Goal: Transaction & Acquisition: Purchase product/service

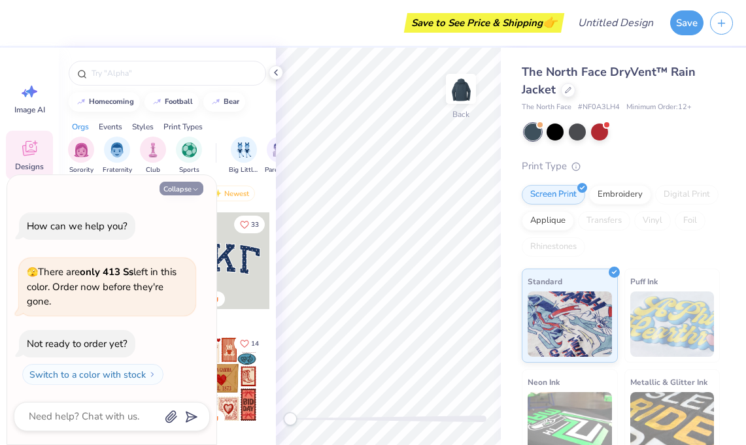
click at [194, 186] on icon "button" at bounding box center [196, 190] width 8 height 8
type textarea "x"
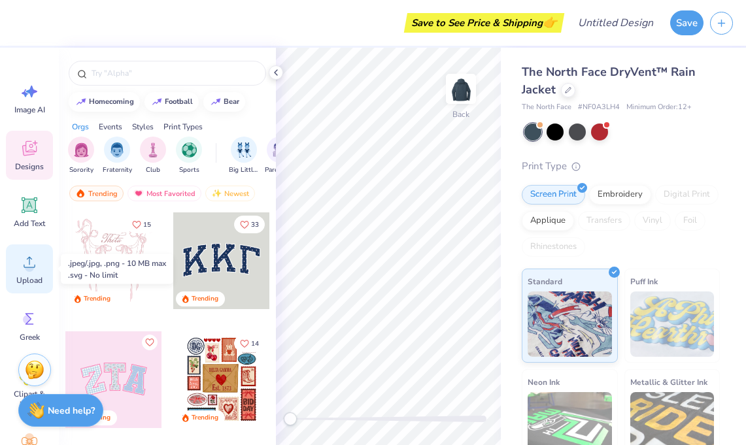
click at [26, 279] on span "Upload" at bounding box center [29, 280] width 26 height 10
click at [33, 270] on icon at bounding box center [30, 263] width 20 height 20
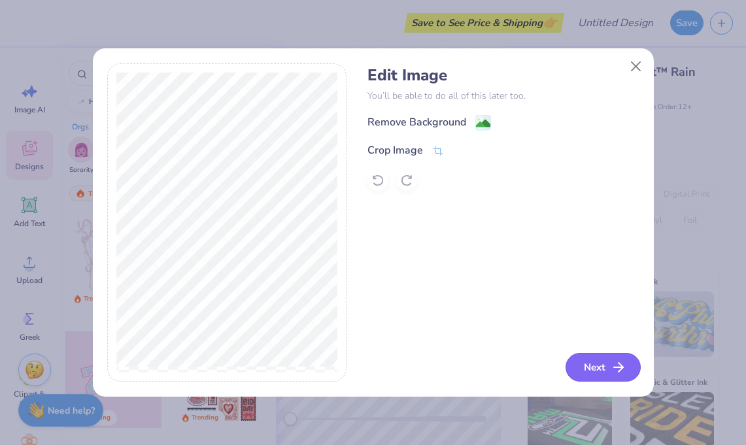
click at [614, 362] on icon "button" at bounding box center [619, 368] width 16 height 16
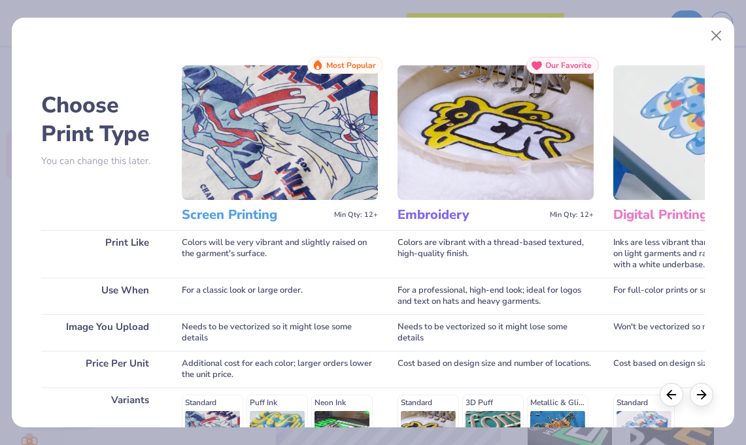
click at [436, 217] on h3 "Embroidery" at bounding box center [471, 215] width 147 height 17
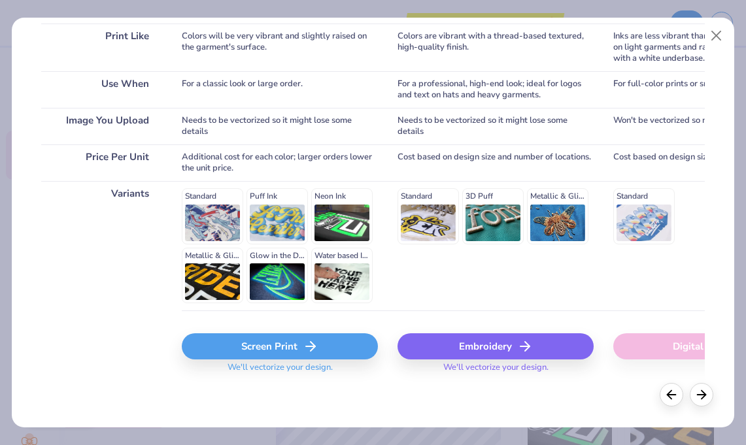
click at [462, 341] on div "Embroidery" at bounding box center [496, 347] width 196 height 26
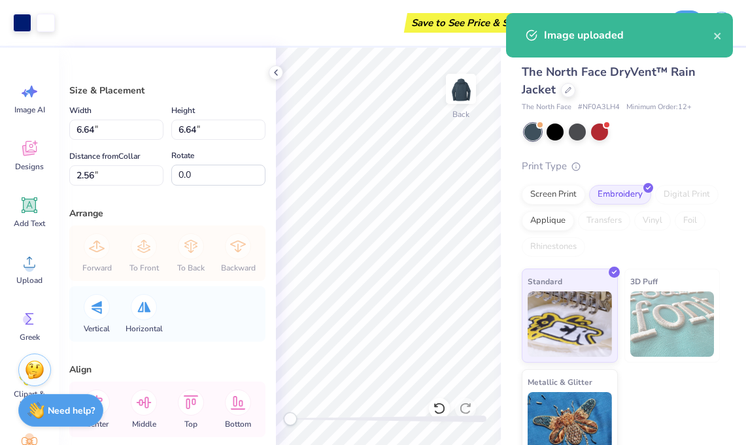
type input "3.78"
type input "3.79"
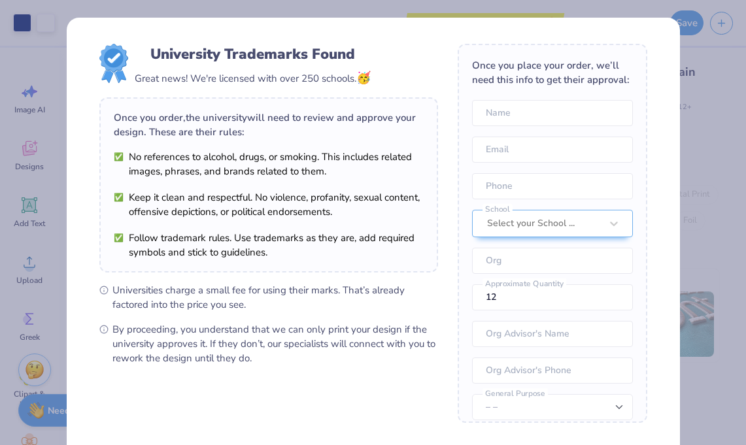
click at [343, 217] on body "Art colors Save to See Price & Shipping 👉 Design Title Save Image AI Designs Ad…" at bounding box center [373, 222] width 746 height 445
click at [683, 138] on div "University Trademarks Found Great news! We're licensed with over 250 schools. 🥳…" at bounding box center [373, 222] width 746 height 445
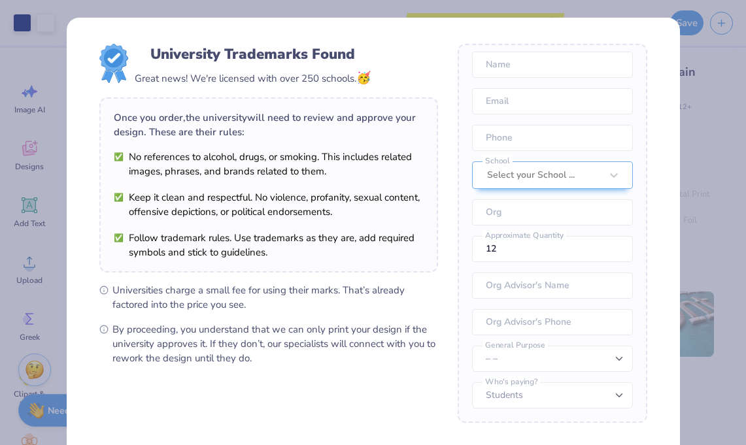
scroll to position [124, 0]
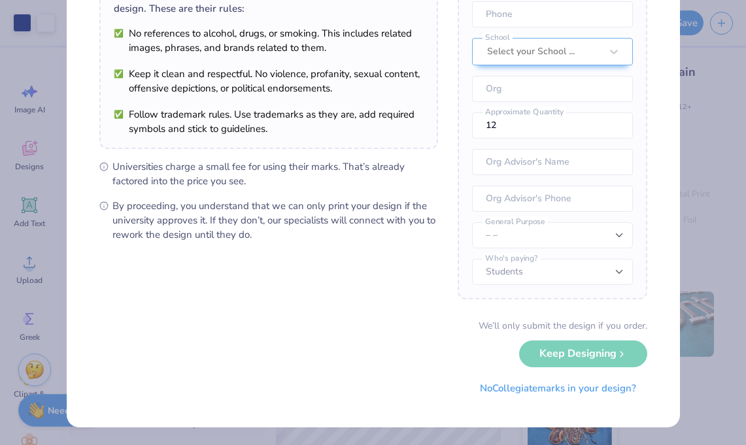
click at [576, 357] on div "We’ll only submit the design if you order. Keep Designing No Collegiate marks i…" at bounding box center [373, 360] width 548 height 82
click at [533, 387] on button "No Collegiate marks in your design?" at bounding box center [558, 385] width 179 height 27
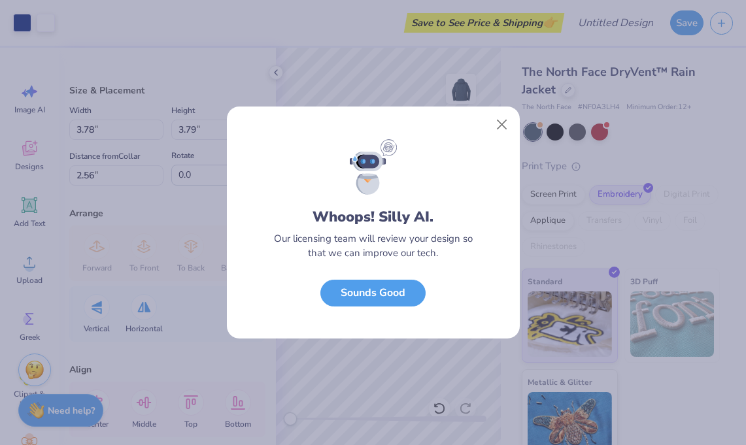
scroll to position [0, 0]
click at [381, 286] on button "Sounds Good" at bounding box center [373, 290] width 105 height 27
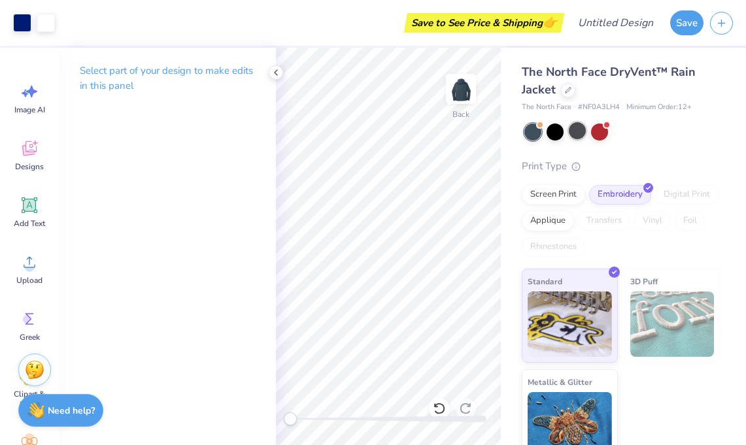
click at [582, 131] on div at bounding box center [577, 130] width 17 height 17
click at [555, 137] on div at bounding box center [555, 130] width 17 height 17
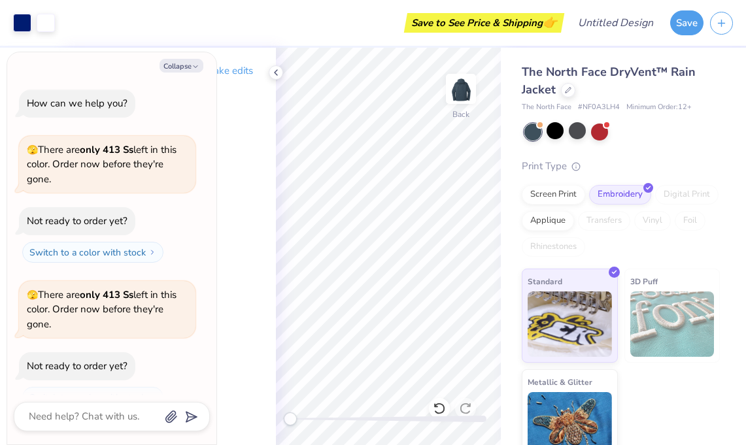
scroll to position [22, 0]
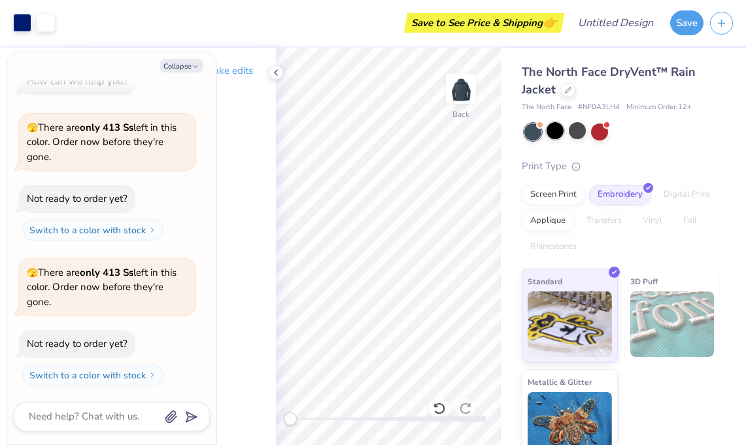
click at [555, 131] on div at bounding box center [555, 130] width 17 height 17
type input "3.45"
click at [279, 71] on icon at bounding box center [276, 72] width 10 height 10
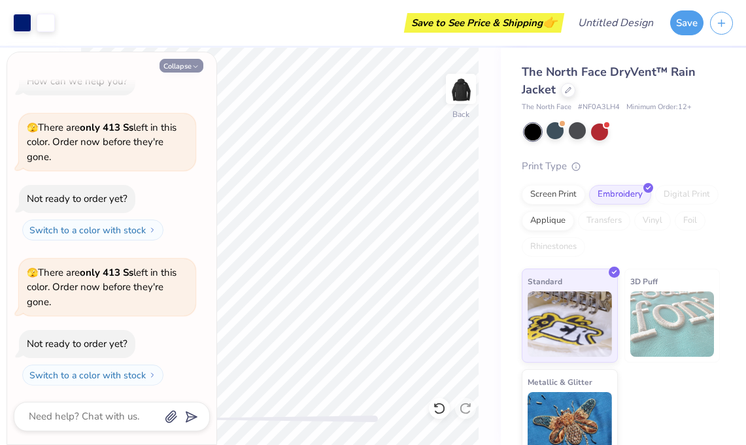
click at [185, 64] on button "Collapse" at bounding box center [182, 66] width 44 height 14
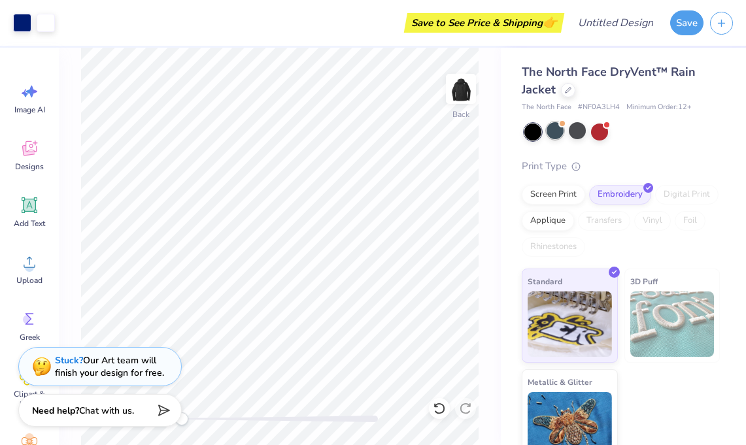
click at [551, 128] on div at bounding box center [555, 130] width 17 height 17
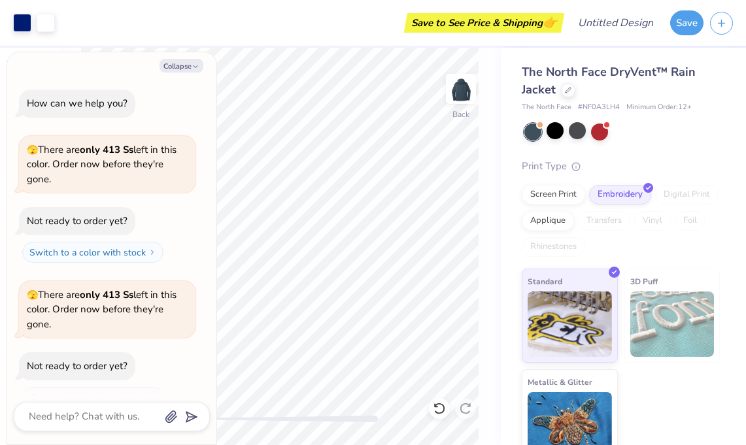
scroll to position [167, 0]
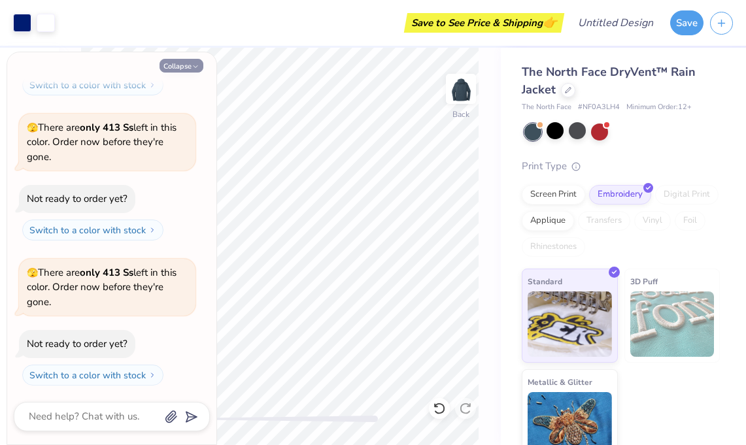
click at [198, 68] on icon "button" at bounding box center [196, 67] width 8 height 8
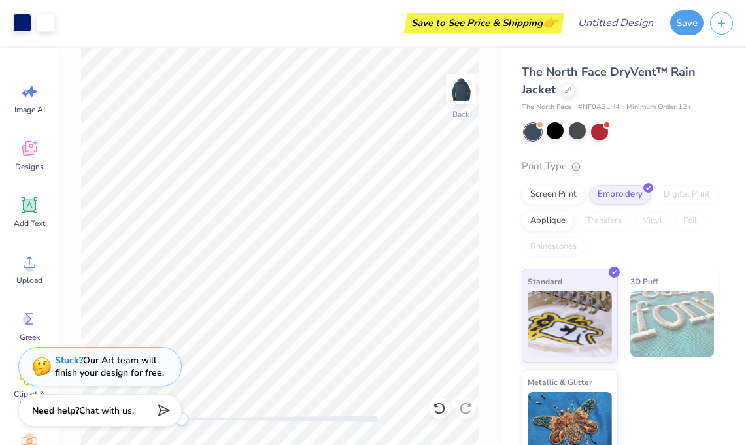
click at [555, 141] on div "The North Face DryVent™ Rain Jacket The North Face # NF0A3LH4 Minimum Order: 12…" at bounding box center [621, 263] width 198 height 400
click at [564, 131] on div at bounding box center [555, 130] width 17 height 17
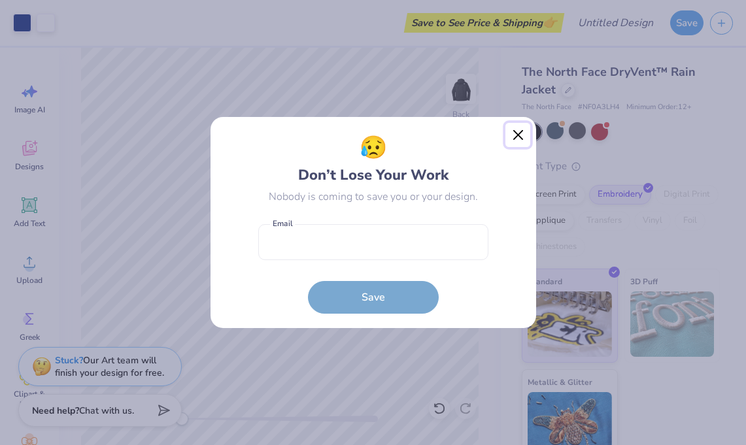
click at [523, 135] on button "Close" at bounding box center [518, 135] width 25 height 25
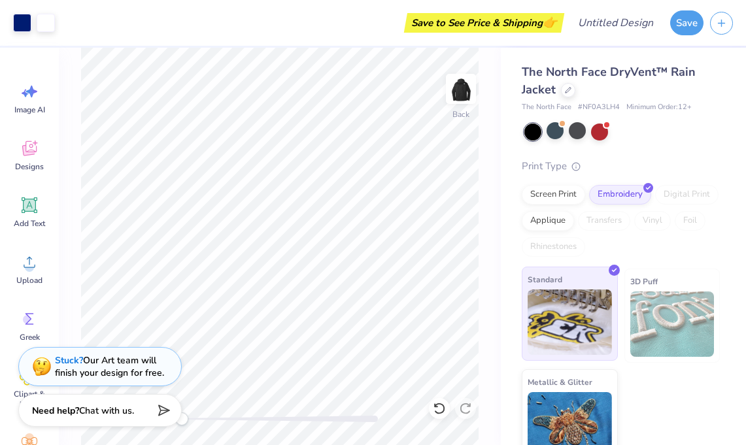
scroll to position [18, 0]
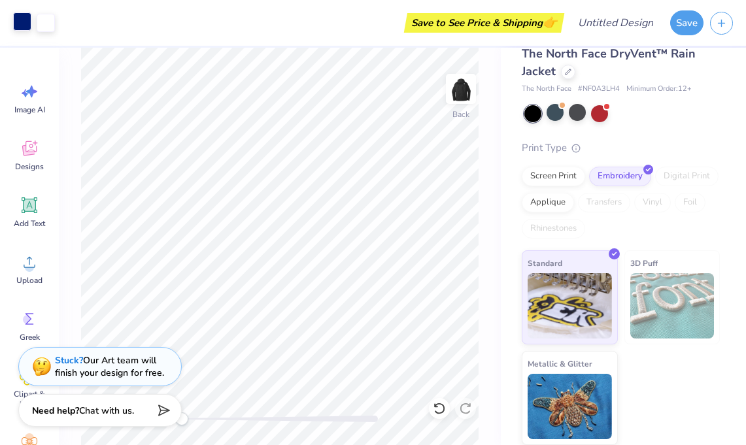
click at [18, 21] on div at bounding box center [22, 21] width 18 height 18
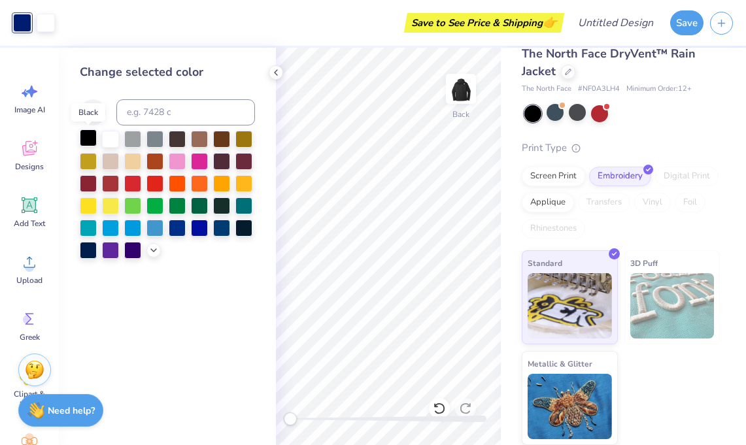
click at [94, 141] on div at bounding box center [88, 138] width 17 height 17
click at [245, 226] on div at bounding box center [244, 226] width 17 height 17
drag, startPoint x: 579, startPoint y: 87, endPoint x: 618, endPoint y: 86, distance: 38.6
click at [618, 86] on span "# NF0A3LH4" at bounding box center [599, 89] width 42 height 11
copy span "# NF0A3LH4"
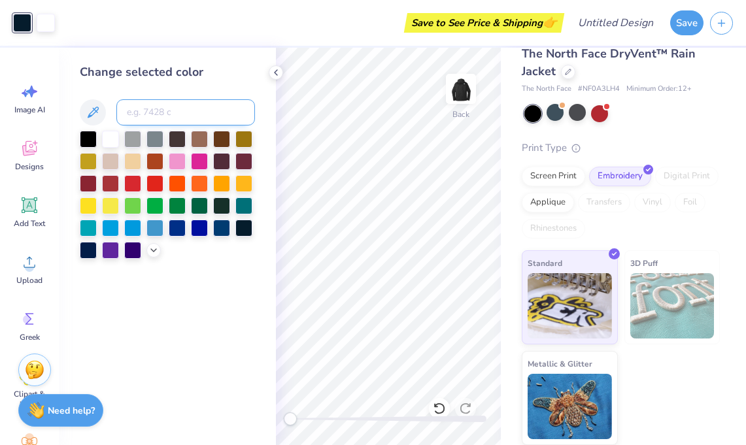
click at [146, 114] on input at bounding box center [185, 112] width 139 height 26
paste input "#NF0A3LH4"
click at [130, 113] on input "#NF0A3LH4" at bounding box center [185, 112] width 139 height 26
click at [190, 104] on input "NF0A3LH4" at bounding box center [185, 112] width 139 height 26
click at [94, 114] on icon at bounding box center [93, 112] width 11 height 11
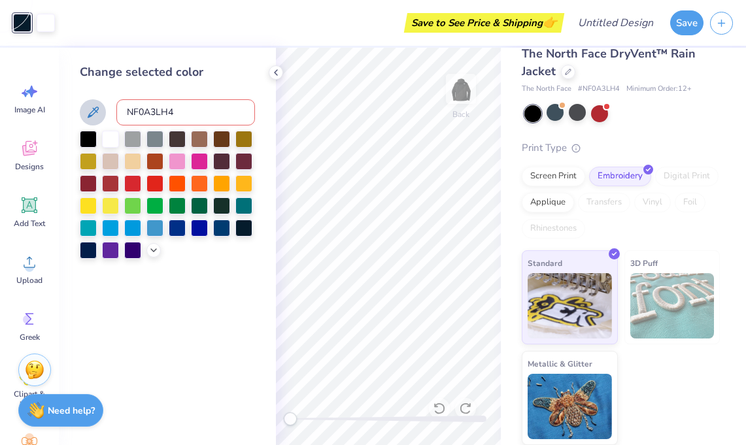
click at [191, 123] on input "NF0A3LH4" at bounding box center [185, 112] width 139 height 26
drag, startPoint x: 177, startPoint y: 117, endPoint x: 93, endPoint y: 117, distance: 84.4
click at [93, 117] on div "NF0A3LH4" at bounding box center [167, 112] width 175 height 26
type input "N"
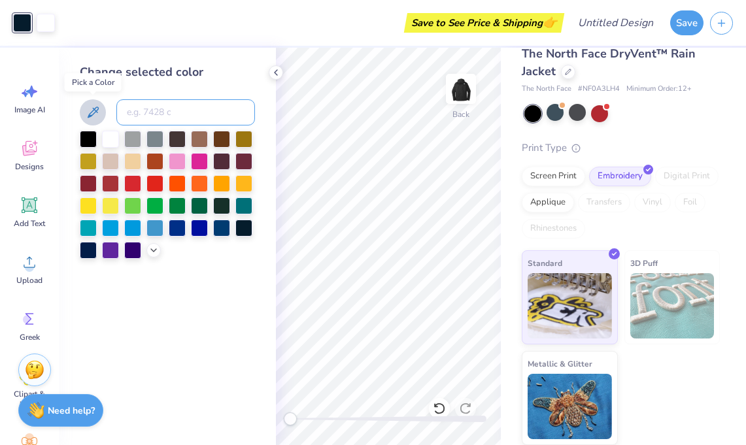
scroll to position [0, 0]
click at [92, 109] on icon at bounding box center [93, 113] width 16 height 16
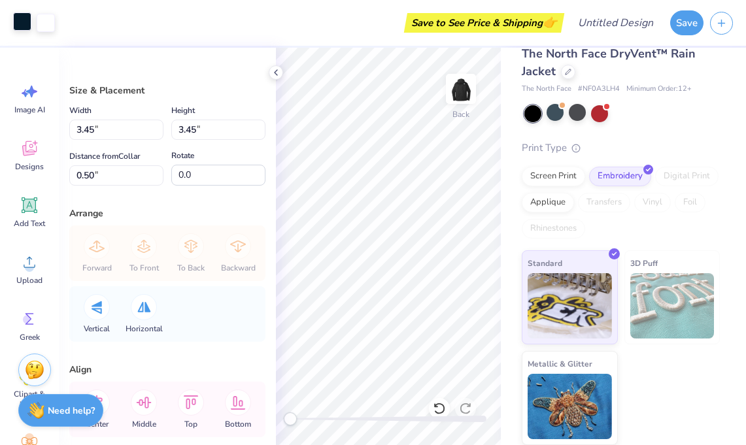
click at [22, 18] on div at bounding box center [22, 21] width 18 height 18
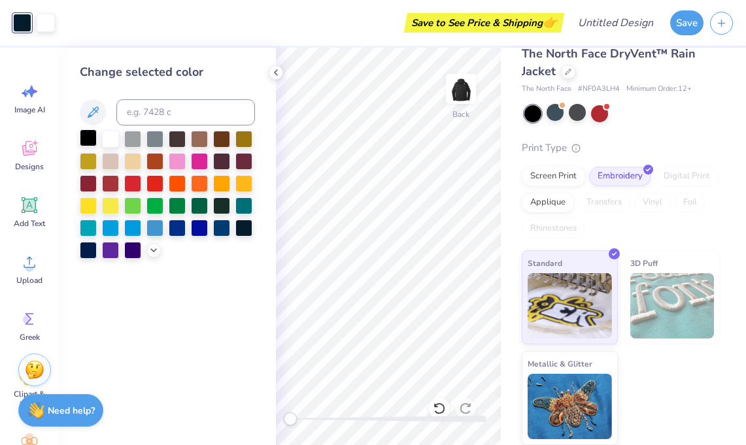
click at [85, 141] on div at bounding box center [88, 138] width 17 height 17
click at [89, 250] on div at bounding box center [88, 249] width 17 height 17
click at [246, 224] on div at bounding box center [244, 226] width 17 height 17
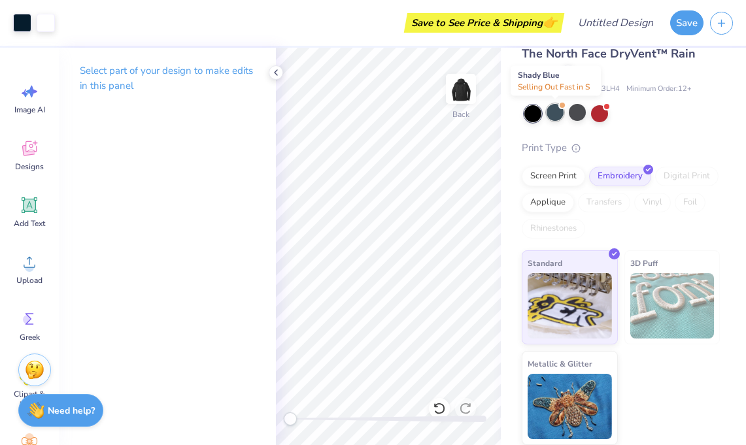
click at [553, 114] on div at bounding box center [555, 112] width 17 height 17
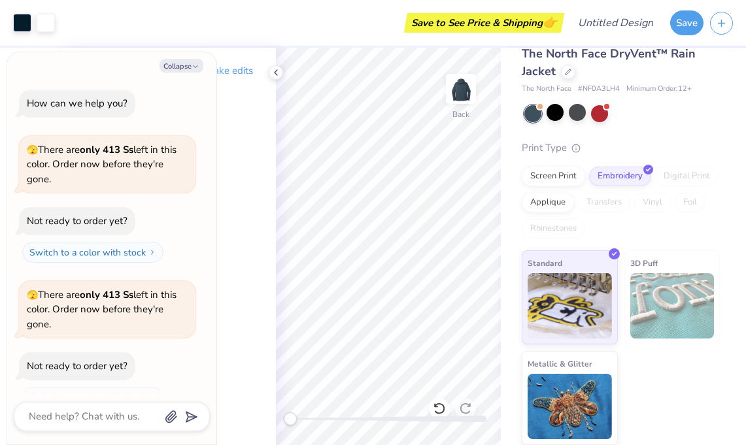
scroll to position [313, 0]
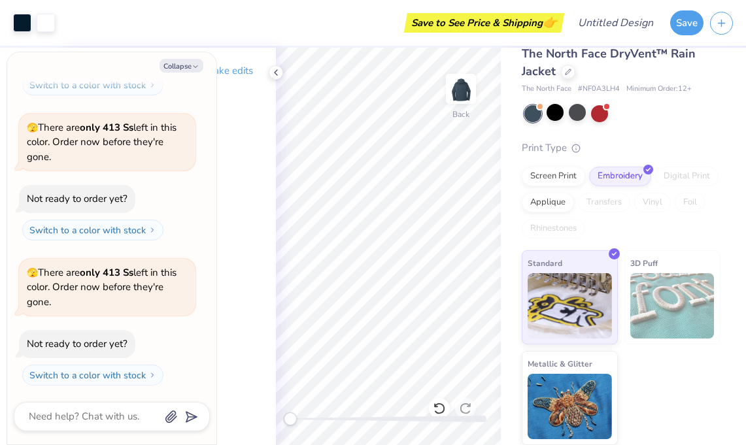
click at [238, 78] on p "Select part of your design to make edits in this panel" at bounding box center [167, 78] width 175 height 30
click at [192, 56] on div "Collapse How can we help you? 🫣 There are only 413 Ss left in this color. Order…" at bounding box center [111, 248] width 209 height 393
click at [192, 63] on icon "button" at bounding box center [196, 67] width 8 height 8
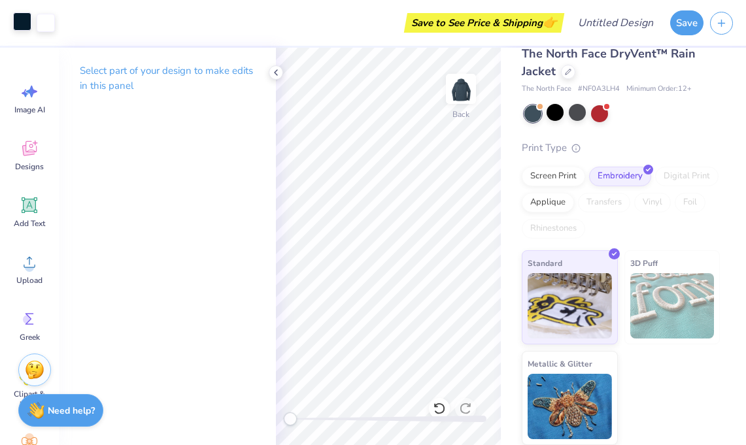
click at [27, 28] on div at bounding box center [22, 21] width 18 height 18
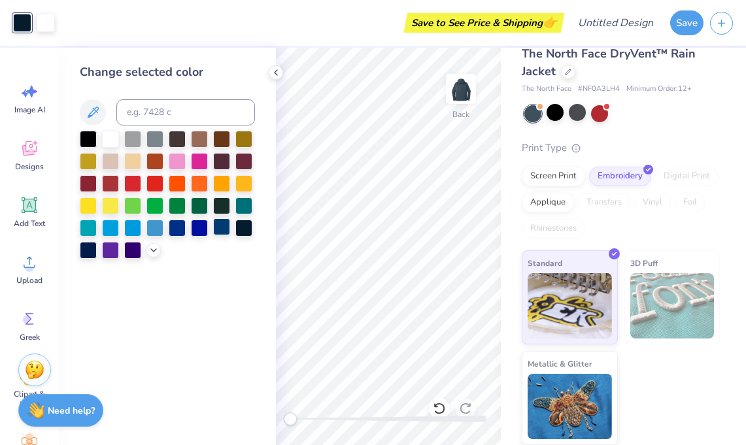
click at [224, 225] on div at bounding box center [221, 226] width 17 height 17
click at [247, 231] on div at bounding box center [244, 226] width 17 height 17
click at [175, 226] on div at bounding box center [177, 226] width 17 height 17
click at [150, 226] on div at bounding box center [155, 226] width 17 height 17
click at [133, 226] on div at bounding box center [132, 226] width 17 height 17
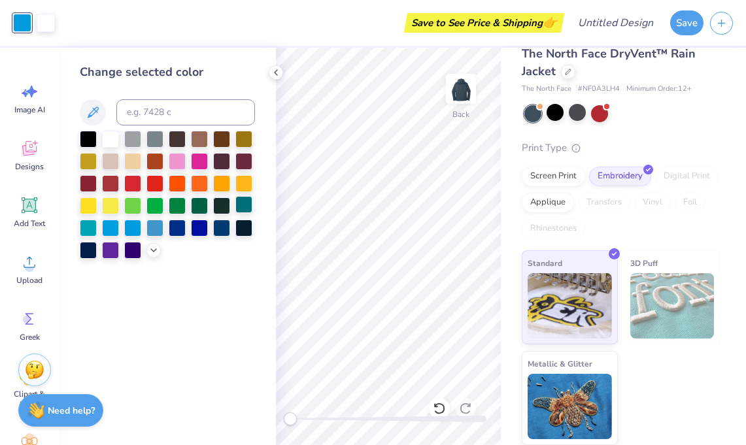
click at [245, 209] on div at bounding box center [244, 204] width 17 height 17
click at [222, 200] on div at bounding box center [221, 204] width 17 height 17
click at [154, 135] on div at bounding box center [155, 138] width 17 height 17
click at [156, 251] on icon at bounding box center [153, 249] width 10 height 10
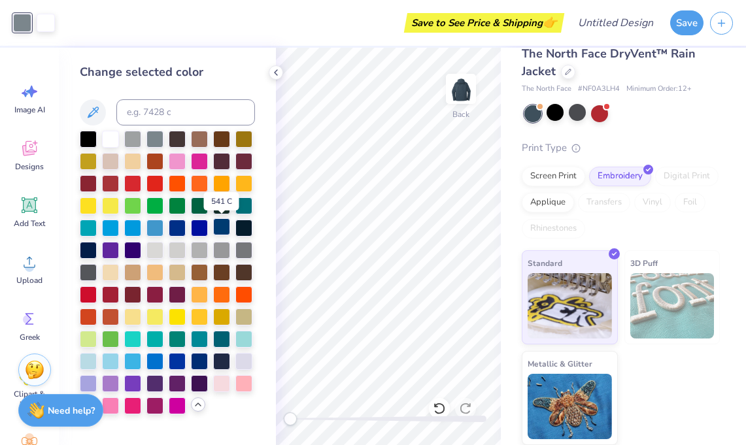
click at [222, 232] on div at bounding box center [221, 226] width 17 height 17
click at [91, 253] on div at bounding box center [88, 249] width 17 height 17
click at [90, 277] on div at bounding box center [88, 271] width 17 height 17
click at [154, 138] on div at bounding box center [155, 138] width 17 height 17
click at [47, 24] on div at bounding box center [46, 21] width 18 height 18
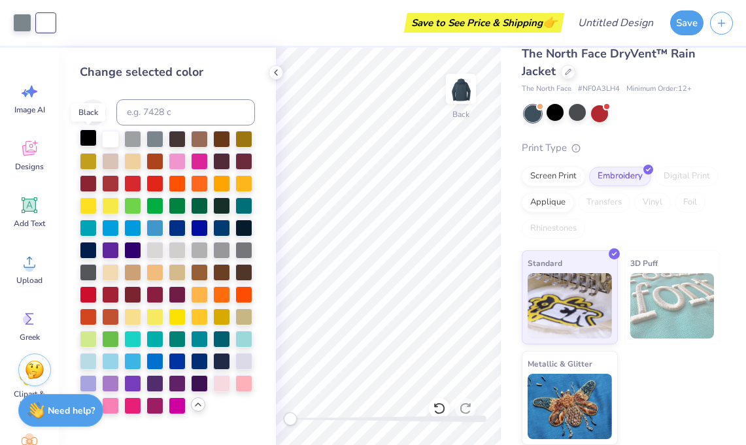
click at [90, 137] on div at bounding box center [88, 138] width 17 height 17
click at [113, 142] on div at bounding box center [110, 138] width 17 height 17
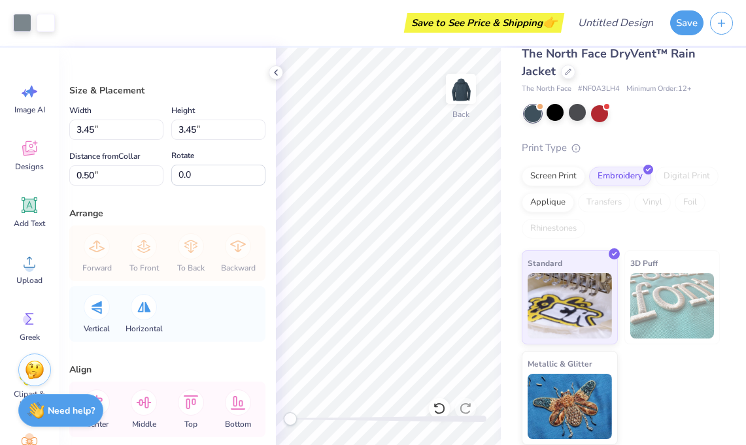
click at [179, 96] on div "Size & Placement" at bounding box center [167, 91] width 196 height 14
click at [26, 28] on div at bounding box center [22, 21] width 18 height 18
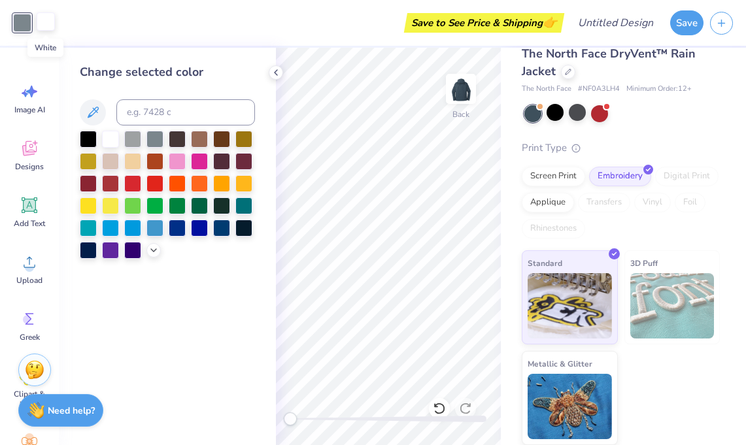
click at [39, 27] on div at bounding box center [46, 21] width 18 height 18
click at [90, 138] on div at bounding box center [88, 138] width 17 height 17
click at [31, 28] on div at bounding box center [22, 21] width 18 height 18
click at [92, 132] on div at bounding box center [88, 138] width 17 height 17
click at [48, 27] on div "Save to See Price & Shipping 👉" at bounding box center [299, 23] width 523 height 46
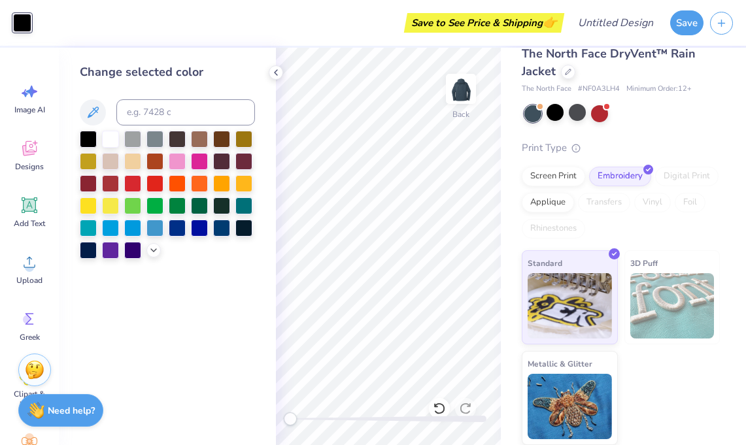
click at [24, 22] on div at bounding box center [22, 23] width 18 height 18
click at [112, 138] on div at bounding box center [110, 138] width 17 height 17
click at [273, 73] on icon at bounding box center [276, 72] width 10 height 10
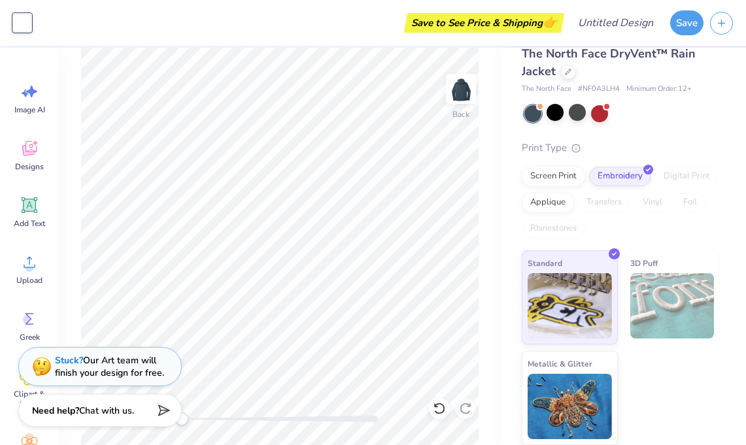
click at [23, 25] on div at bounding box center [22, 23] width 18 height 18
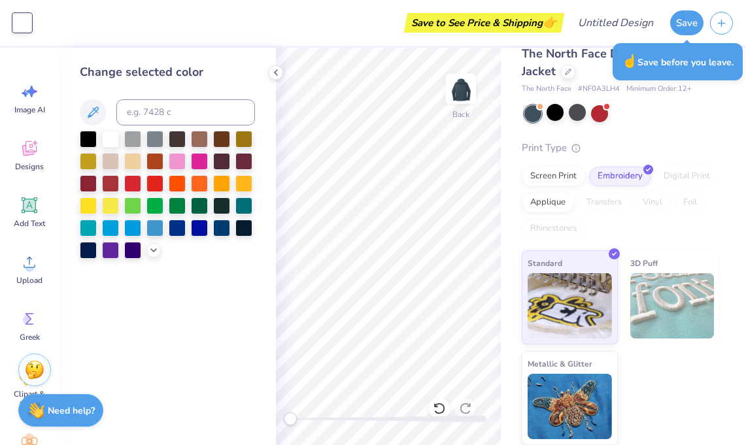
click at [199, 173] on div at bounding box center [167, 195] width 175 height 128
click at [201, 190] on div at bounding box center [199, 182] width 17 height 17
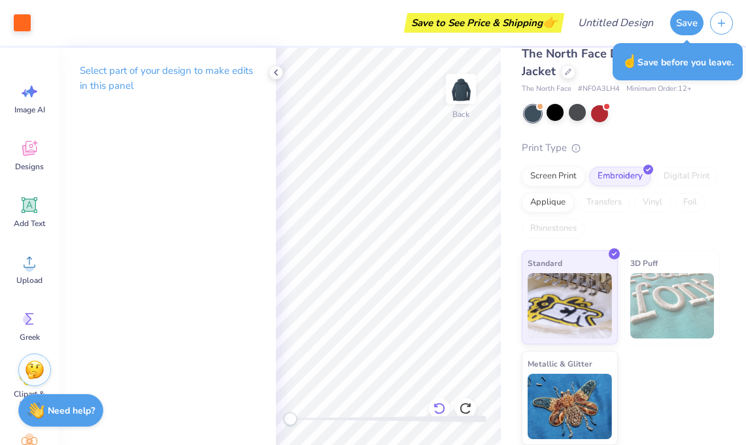
click at [438, 406] on icon at bounding box center [439, 408] width 13 height 13
click at [48, 24] on div at bounding box center [46, 21] width 18 height 18
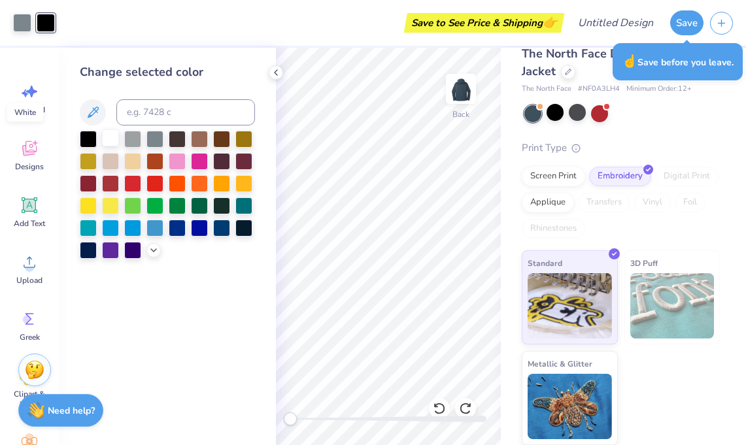
click at [116, 141] on div at bounding box center [110, 138] width 17 height 17
click at [20, 23] on div at bounding box center [22, 21] width 18 height 18
click at [84, 136] on div at bounding box center [88, 138] width 17 height 17
click at [50, 22] on div at bounding box center [46, 21] width 18 height 18
click at [138, 143] on div at bounding box center [132, 138] width 17 height 17
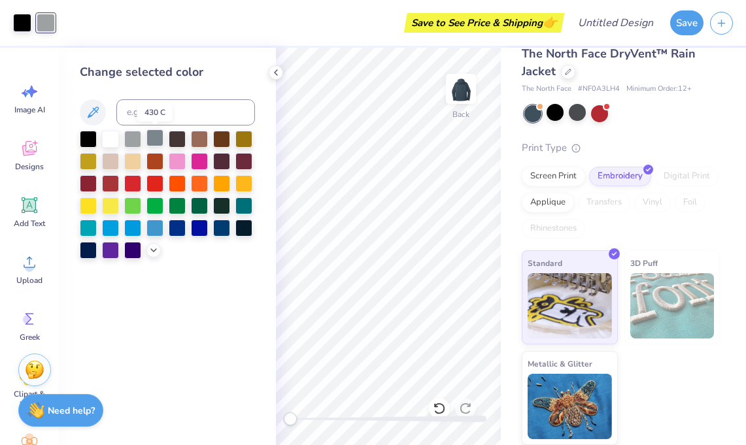
click at [156, 144] on div at bounding box center [155, 138] width 17 height 17
click at [691, 20] on button "Save" at bounding box center [687, 21] width 33 height 25
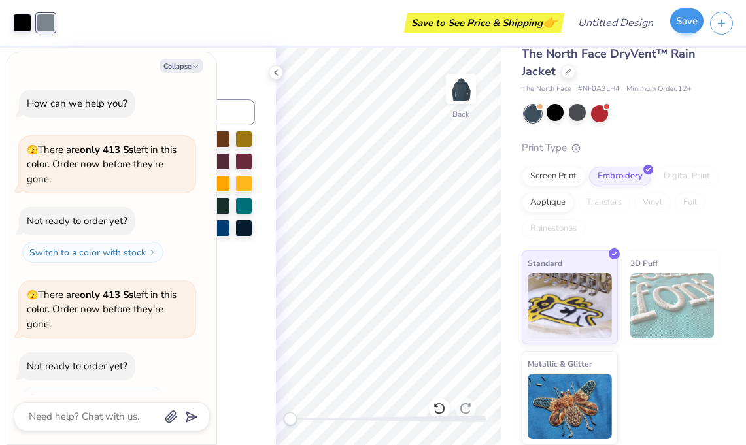
scroll to position [349, 0]
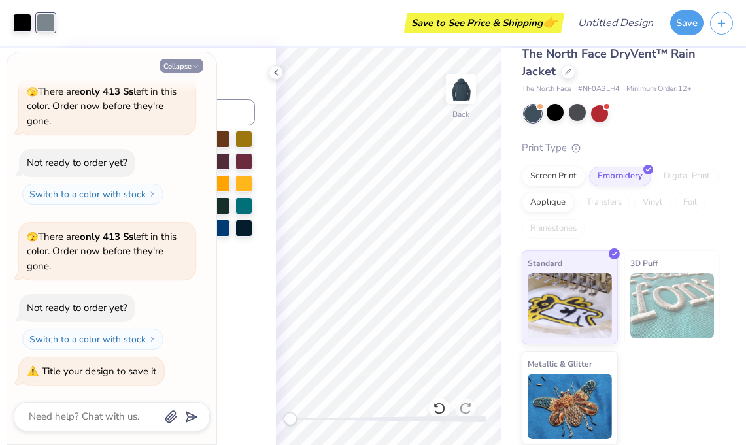
click at [186, 61] on button "Collapse" at bounding box center [182, 66] width 44 height 14
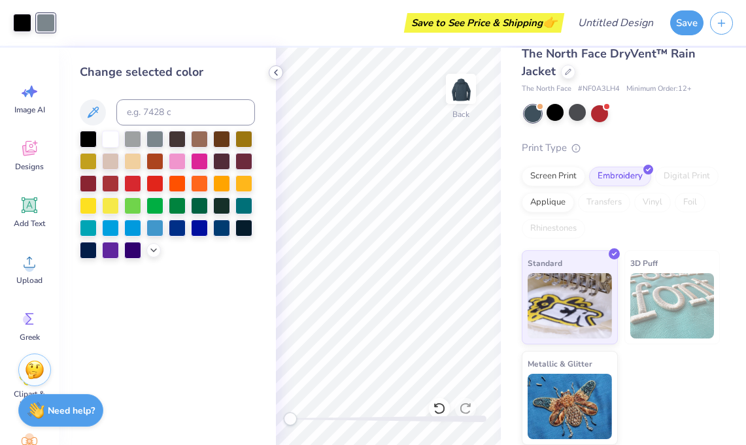
click at [273, 73] on icon at bounding box center [276, 72] width 10 height 10
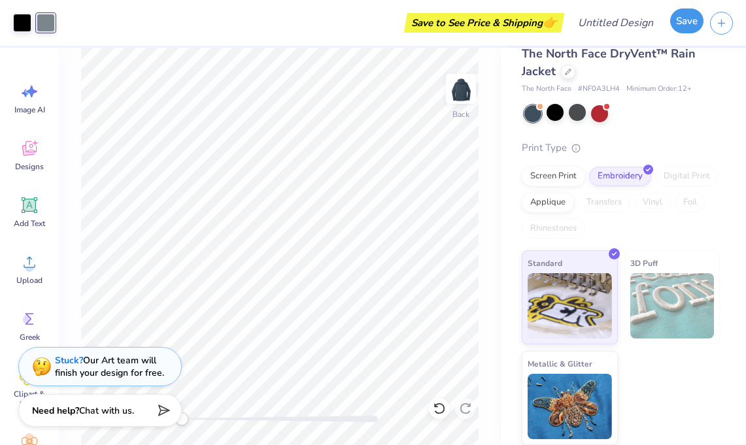
click at [693, 24] on button "Save" at bounding box center [687, 21] width 33 height 25
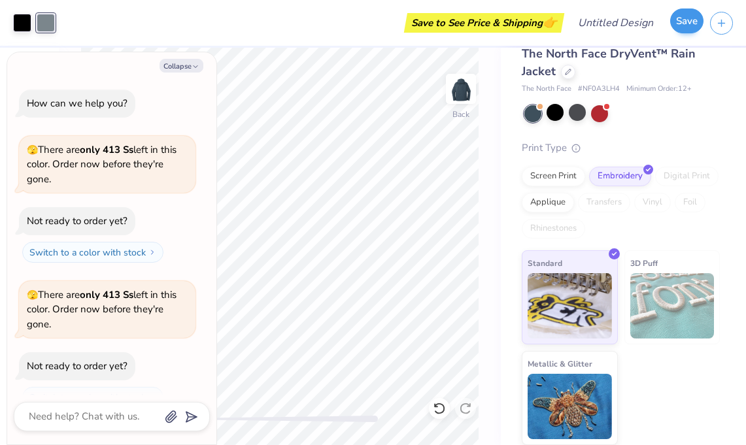
scroll to position [384, 0]
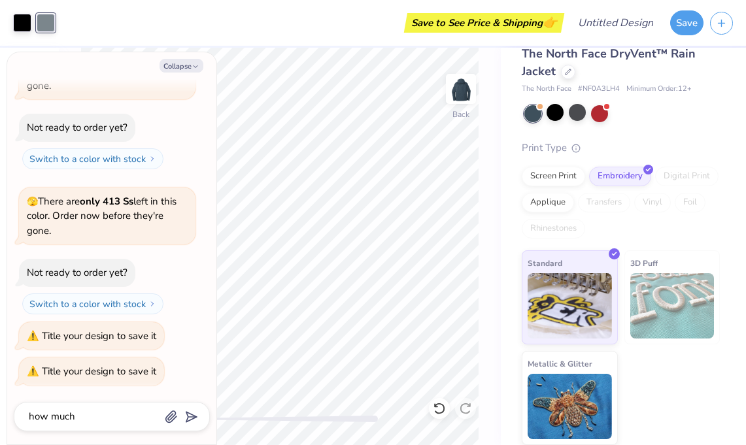
type textarea "how much"
type input "how much"
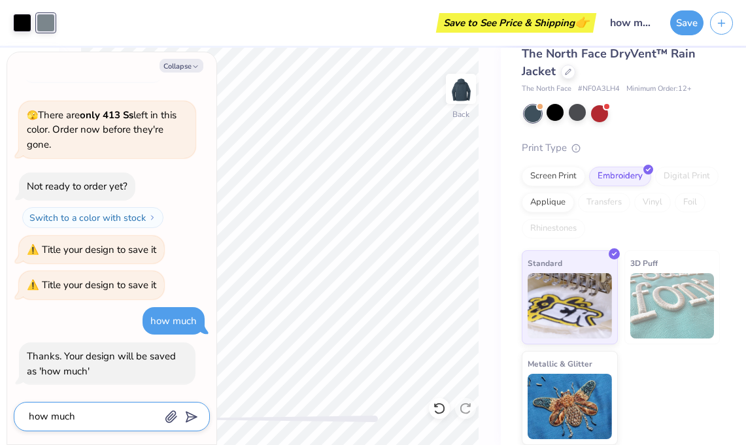
click at [65, 422] on textarea "how much" at bounding box center [93, 417] width 133 height 18
type textarea "no save it as mock up"
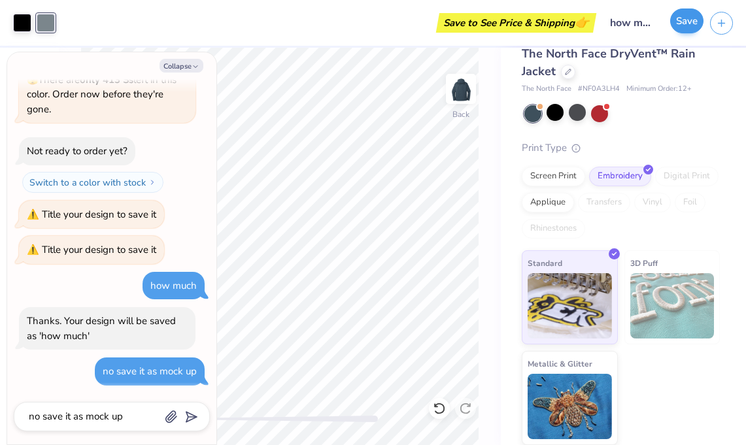
click at [684, 34] on div "Save" at bounding box center [687, 22] width 33 height 25
click at [195, 70] on icon "button" at bounding box center [196, 67] width 8 height 8
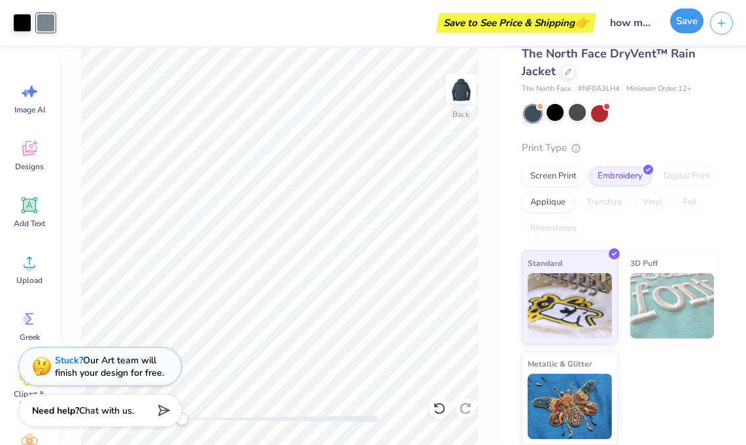
click at [683, 29] on button "Save" at bounding box center [687, 21] width 33 height 25
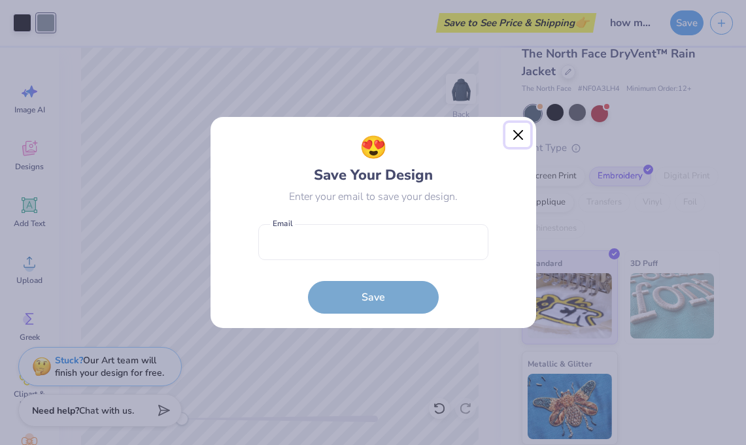
click at [521, 128] on button "Close" at bounding box center [518, 135] width 25 height 25
